Goal: Task Accomplishment & Management: Use online tool/utility

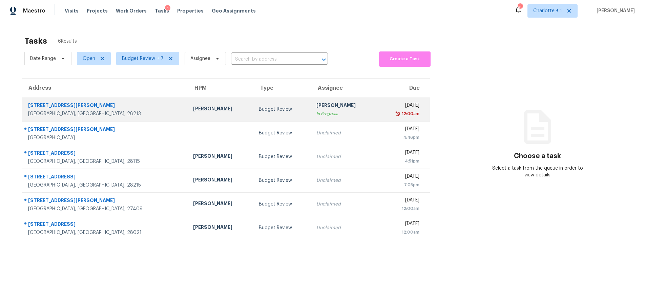
click at [197, 114] on td "Jason Bouque" at bounding box center [221, 110] width 66 height 24
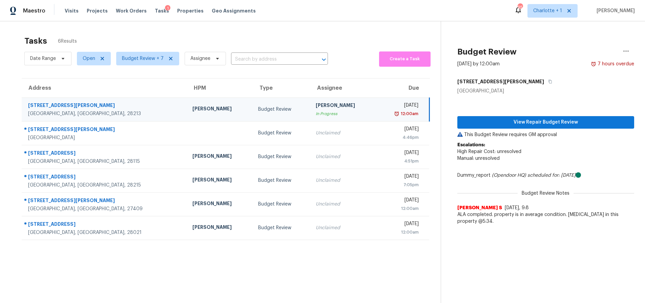
click at [213, 36] on div "Tasks 6 Results" at bounding box center [232, 41] width 416 height 18
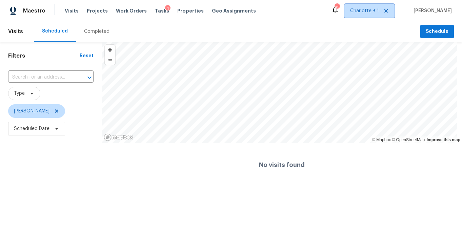
click at [373, 5] on span "Charlotte + 1" at bounding box center [369, 11] width 50 height 14
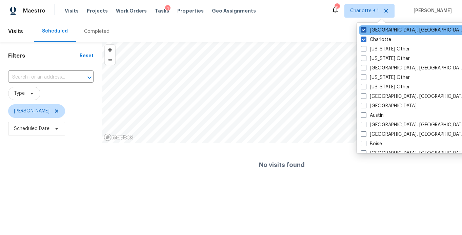
click at [378, 31] on label "[GEOGRAPHIC_DATA], [GEOGRAPHIC_DATA]" at bounding box center [413, 30] width 105 height 7
click at [365, 31] on input "[GEOGRAPHIC_DATA], [GEOGRAPHIC_DATA]" at bounding box center [363, 29] width 4 height 4
checkbox input "false"
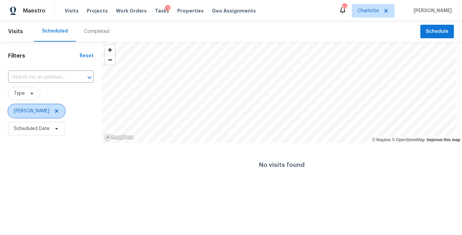
click at [51, 115] on span "[PERSON_NAME]" at bounding box center [36, 111] width 57 height 14
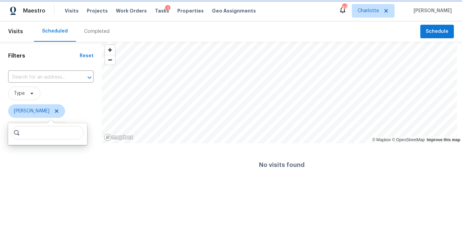
click at [54, 112] on icon at bounding box center [56, 110] width 5 height 5
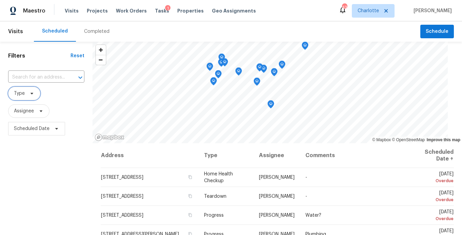
click at [28, 94] on span at bounding box center [30, 93] width 7 height 5
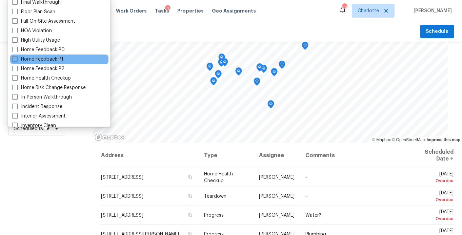
scroll to position [174, 0]
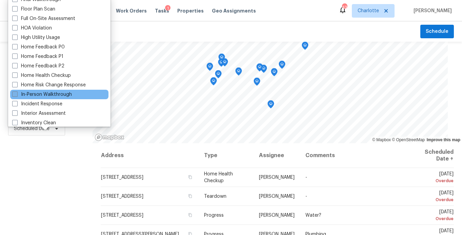
click at [44, 93] on label "In-Person Walkthrough" at bounding box center [42, 94] width 60 height 7
click at [17, 93] on input "In-Person Walkthrough" at bounding box center [14, 93] width 4 height 4
checkbox input "true"
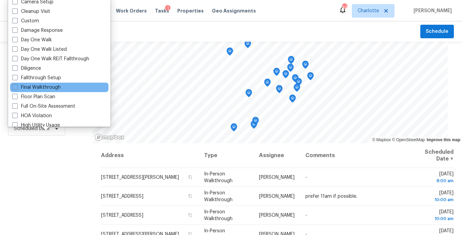
scroll to position [83, 0]
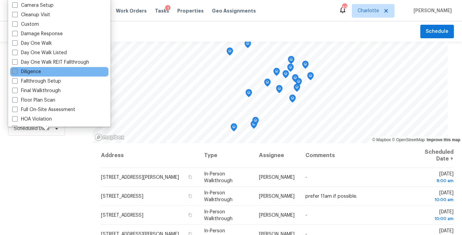
click at [37, 73] on label "Diligence" at bounding box center [26, 71] width 29 height 7
click at [17, 73] on input "Diligence" at bounding box center [14, 70] width 4 height 4
checkbox input "true"
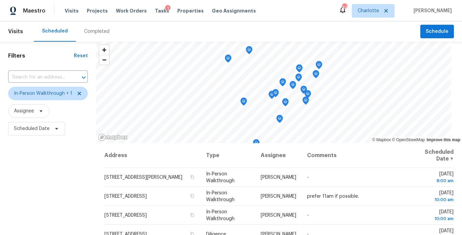
drag, startPoint x: 22, startPoint y: 187, endPoint x: 32, endPoint y: 151, distance: 37.5
click at [23, 183] on div "Filters Reset ​ In-Person Walkthrough + 1 Assignee Scheduled Date" at bounding box center [48, 187] width 96 height 290
click at [37, 130] on span "Scheduled Date" at bounding box center [32, 128] width 36 height 7
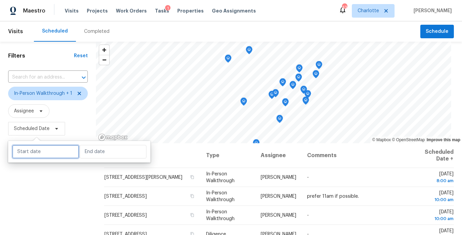
select select "9"
select select "2025"
select select "10"
select select "2025"
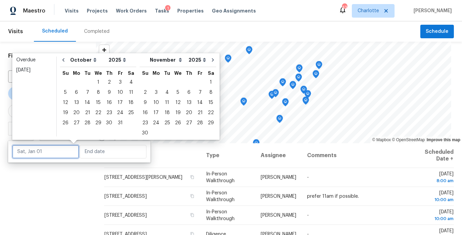
click at [41, 150] on input "text" at bounding box center [45, 152] width 67 height 14
type input "[DATE]"
click at [119, 82] on div "3" at bounding box center [119, 82] width 11 height 9
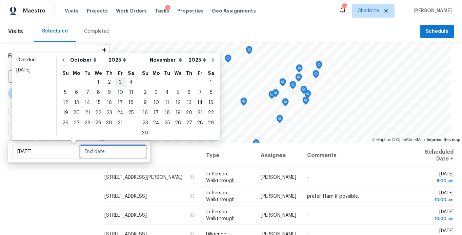
type input "[DATE]"
click at [119, 82] on div "3" at bounding box center [119, 82] width 11 height 9
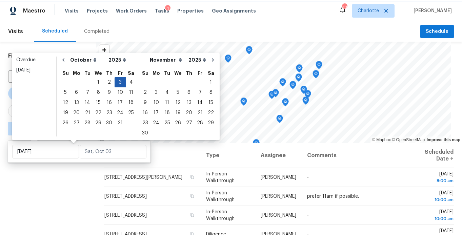
type input "[DATE]"
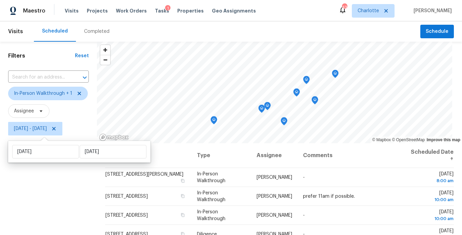
click at [59, 186] on div "Filters Reset ​ In-Person Walkthrough + 1 Assignee [DATE] - [DATE]" at bounding box center [48, 187] width 97 height 290
